Goal: Find specific page/section: Find specific page/section

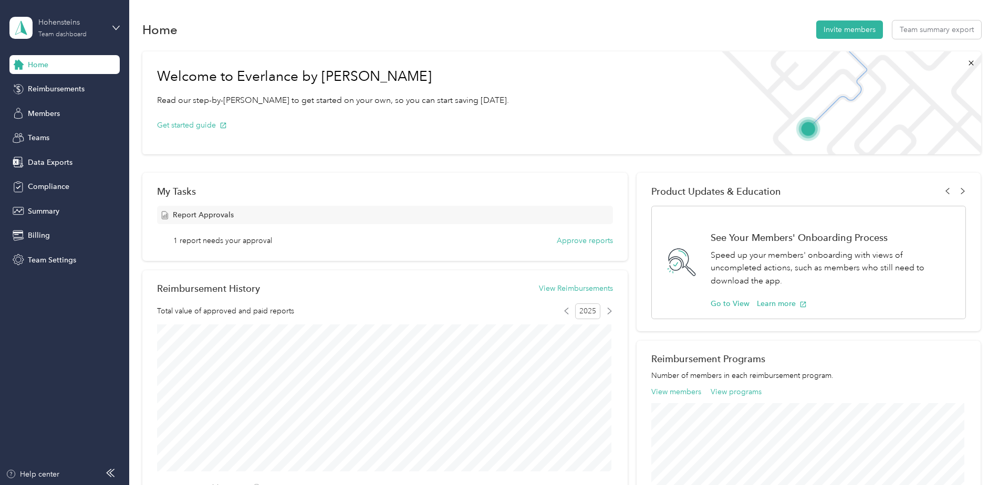
click at [94, 22] on div "Hohensteins" at bounding box center [71, 22] width 66 height 11
click at [7, 338] on aside "Hohensteins Team dashboard Home Reimbursements Members Teams Data Exports Compl…" at bounding box center [64, 242] width 129 height 485
click at [65, 110] on div "Members" at bounding box center [64, 113] width 110 height 19
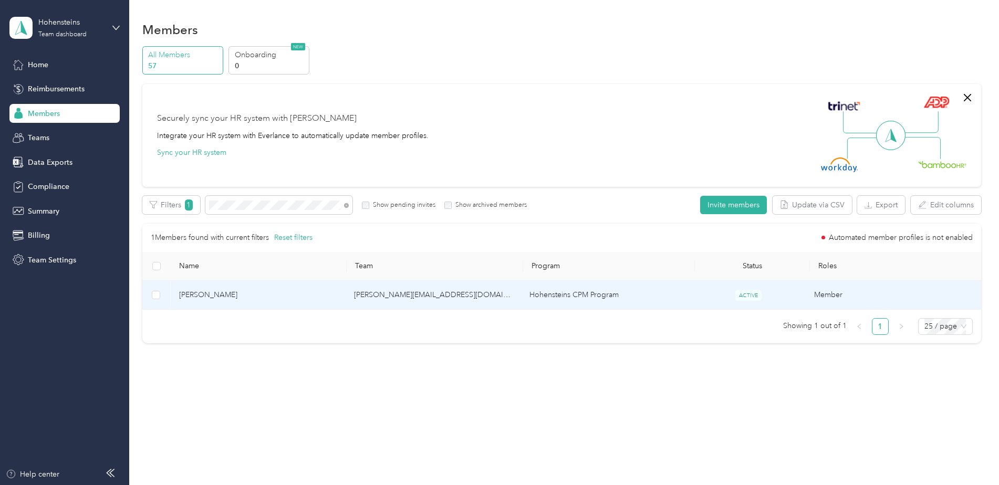
click at [218, 298] on span "[PERSON_NAME]" at bounding box center [258, 295] width 159 height 12
